Goal: Information Seeking & Learning: Understand process/instructions

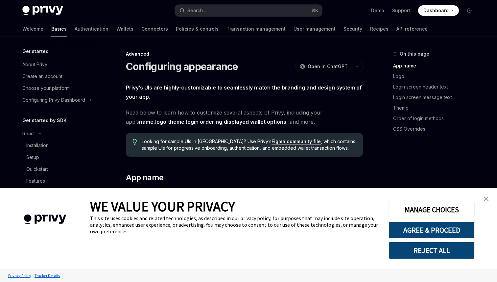
click at [488, 200] on img "close banner" at bounding box center [486, 198] width 5 height 5
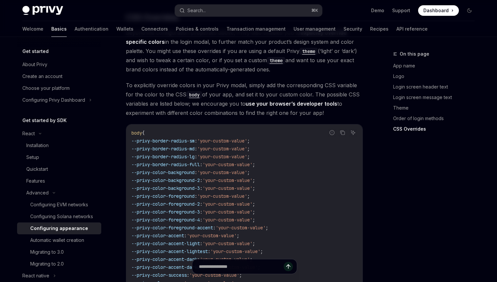
scroll to position [1687, 0]
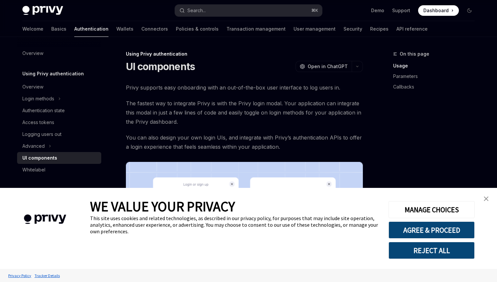
click at [488, 197] on img "close banner" at bounding box center [486, 198] width 5 height 5
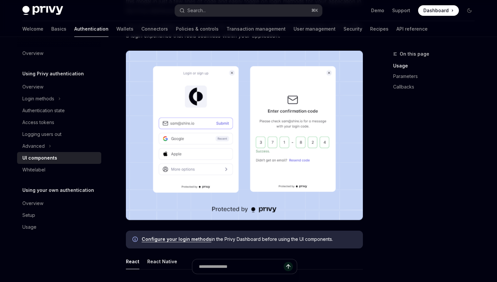
scroll to position [118, 0]
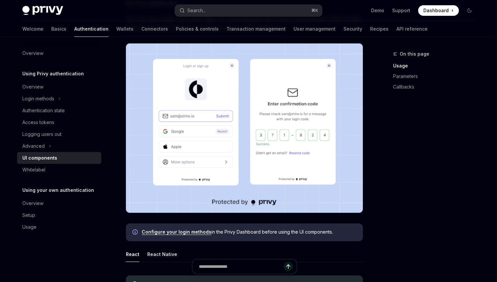
click at [304, 121] on img at bounding box center [244, 127] width 237 height 169
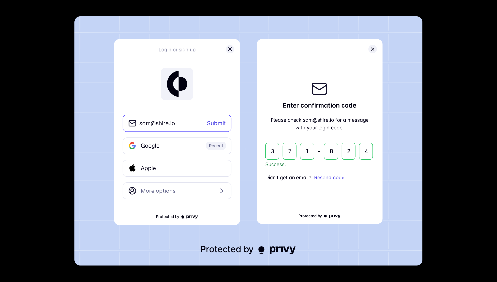
click at [283, 121] on img at bounding box center [249, 140] width 348 height 249
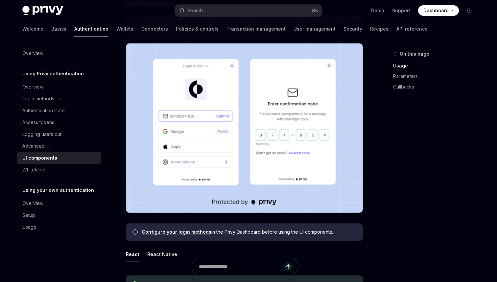
click at [283, 121] on img at bounding box center [244, 127] width 237 height 169
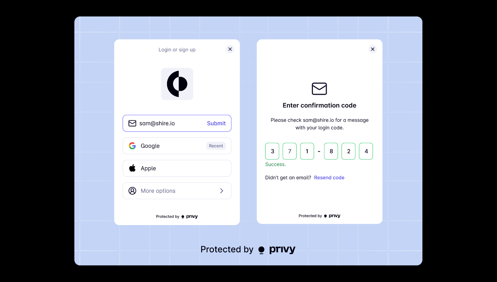
click at [282, 122] on img at bounding box center [249, 140] width 348 height 249
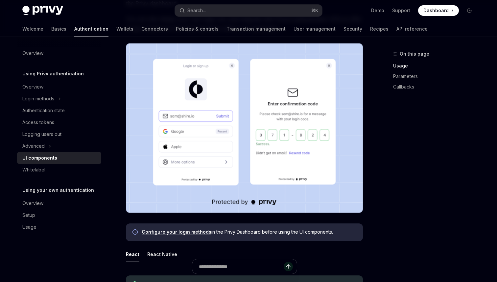
click at [282, 122] on img at bounding box center [244, 127] width 237 height 169
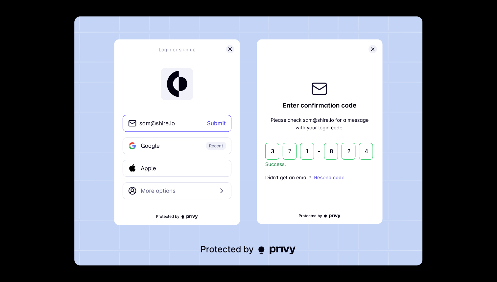
click at [282, 122] on img at bounding box center [249, 140] width 348 height 249
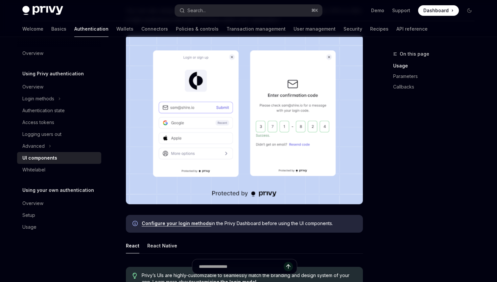
scroll to position [126, 0]
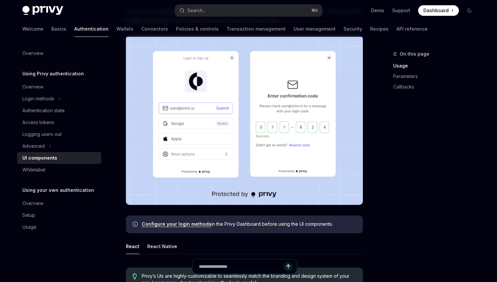
click at [197, 224] on link "Configure your login methods" at bounding box center [177, 224] width 70 height 6
type textarea "*"
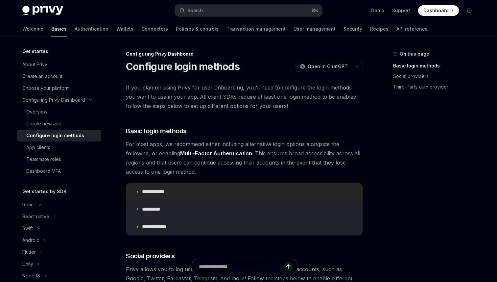
click at [136, 194] on summary "**********" at bounding box center [244, 191] width 236 height 17
